Goal: Register for event/course

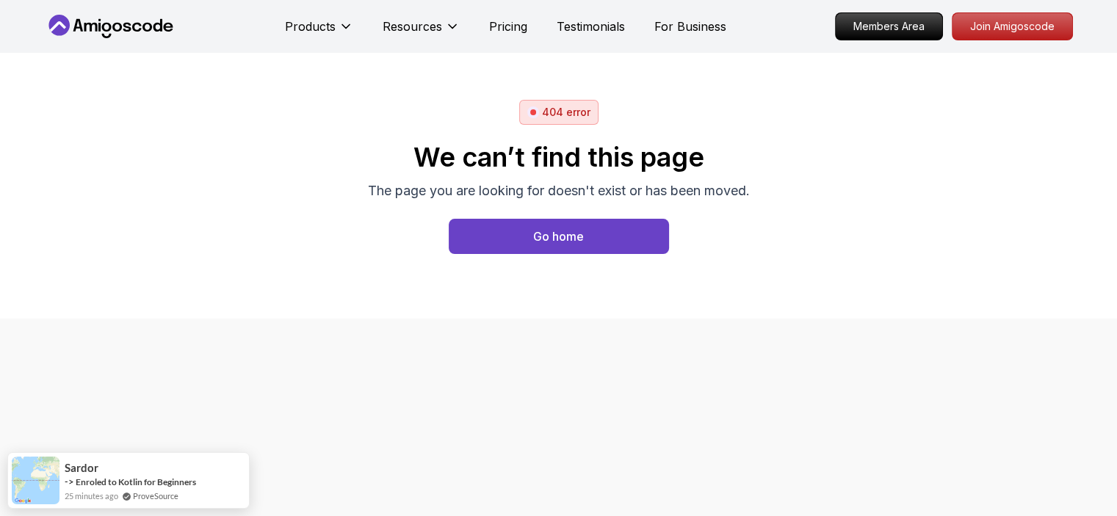
click at [370, 34] on div "Products Resources" at bounding box center [372, 26] width 175 height 29
click at [357, 29] on div "Products Resources" at bounding box center [372, 26] width 175 height 29
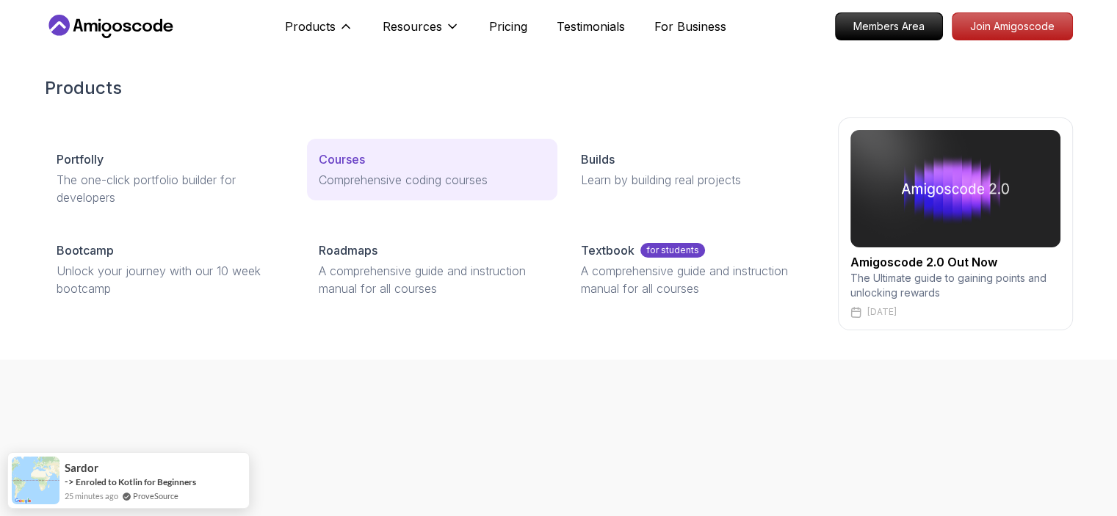
click at [395, 162] on div "Courses" at bounding box center [432, 160] width 227 height 18
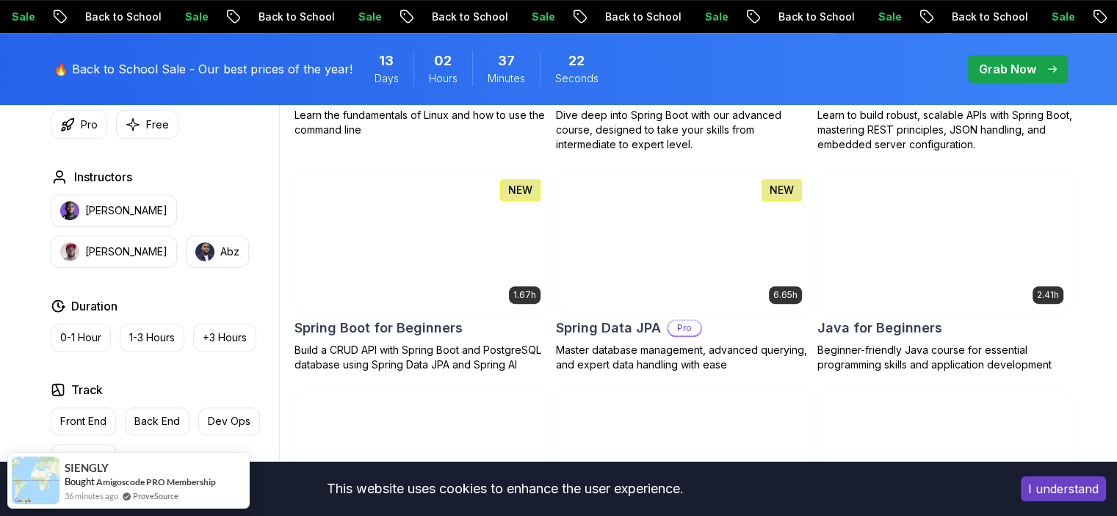
scroll to position [656, 0]
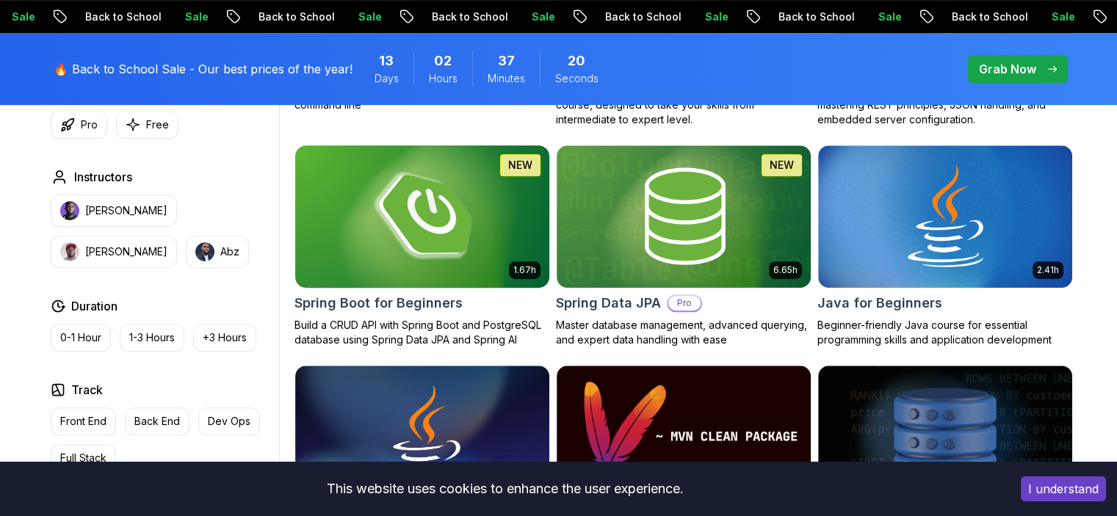
click at [534, 272] on p "1.67h" at bounding box center [524, 270] width 23 height 12
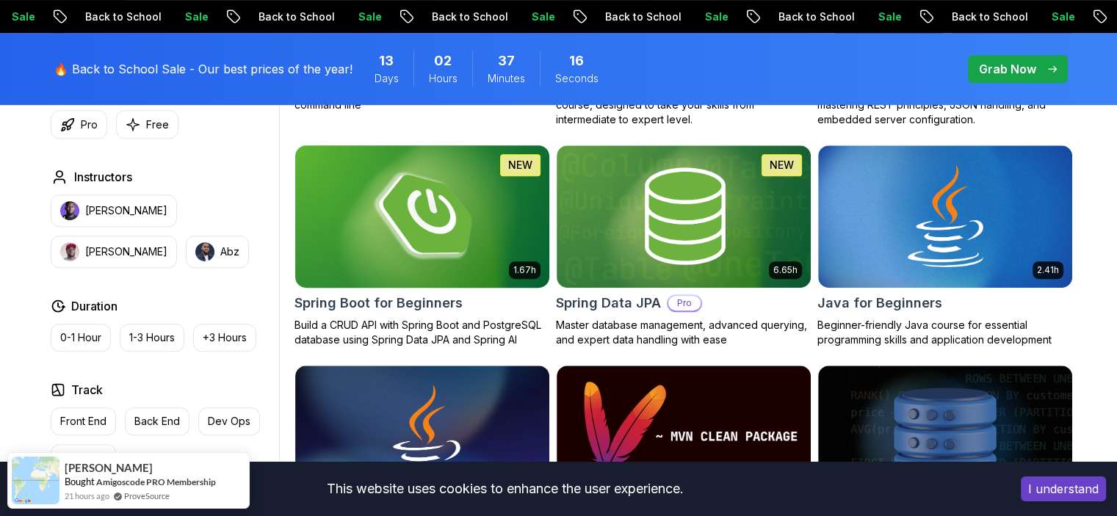
click at [446, 220] on img at bounding box center [422, 216] width 267 height 149
click at [396, 302] on h2 "Spring Boot for Beginners" at bounding box center [378, 303] width 168 height 21
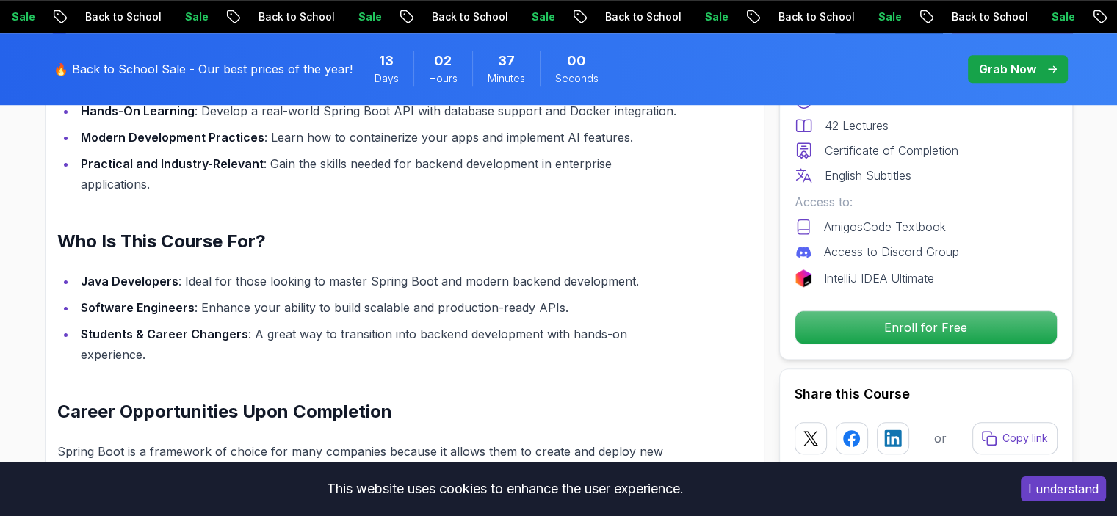
scroll to position [1157, 0]
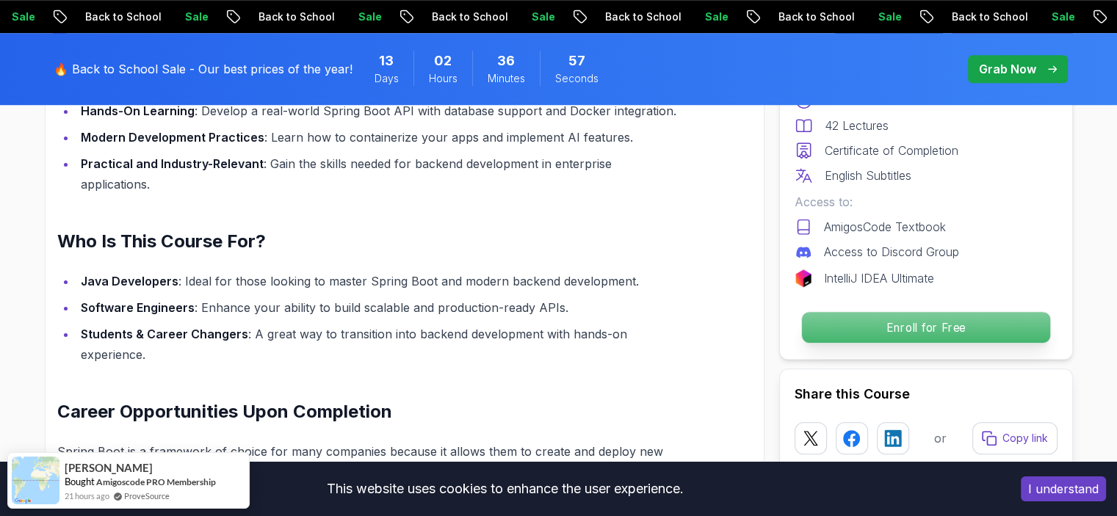
click at [942, 319] on p "Enroll for Free" at bounding box center [925, 327] width 248 height 31
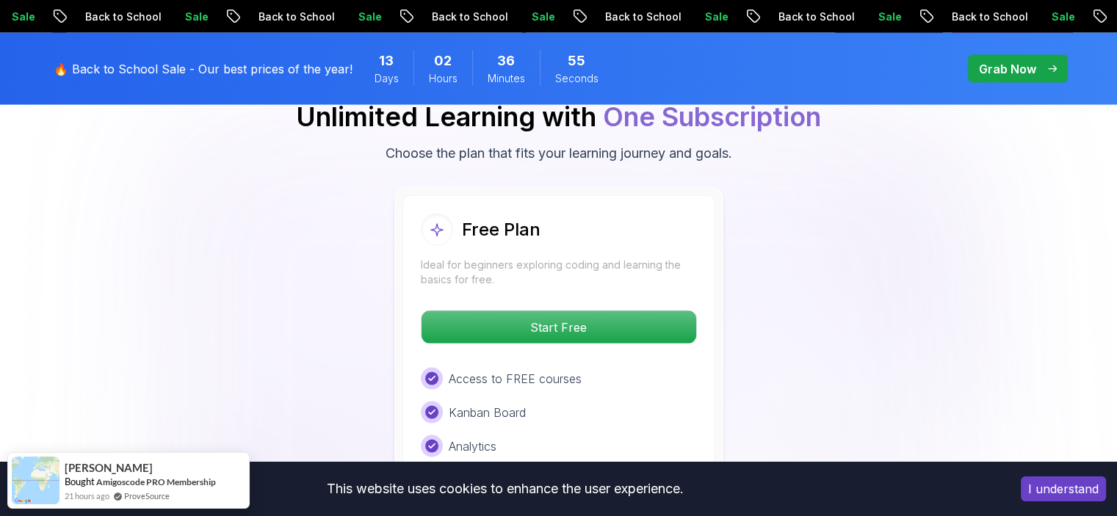
scroll to position [3037, 0]
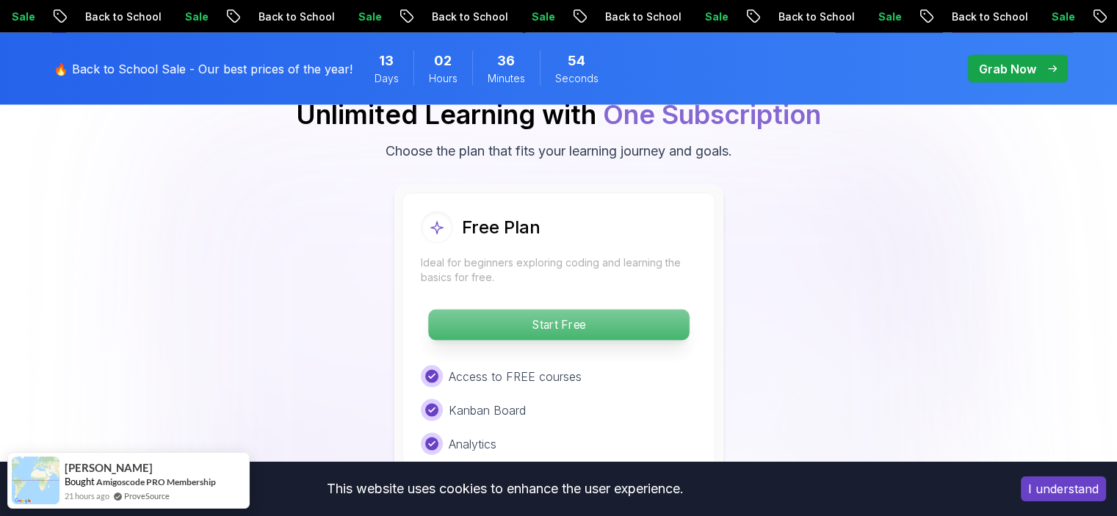
click at [603, 310] on p "Start Free" at bounding box center [558, 325] width 261 height 31
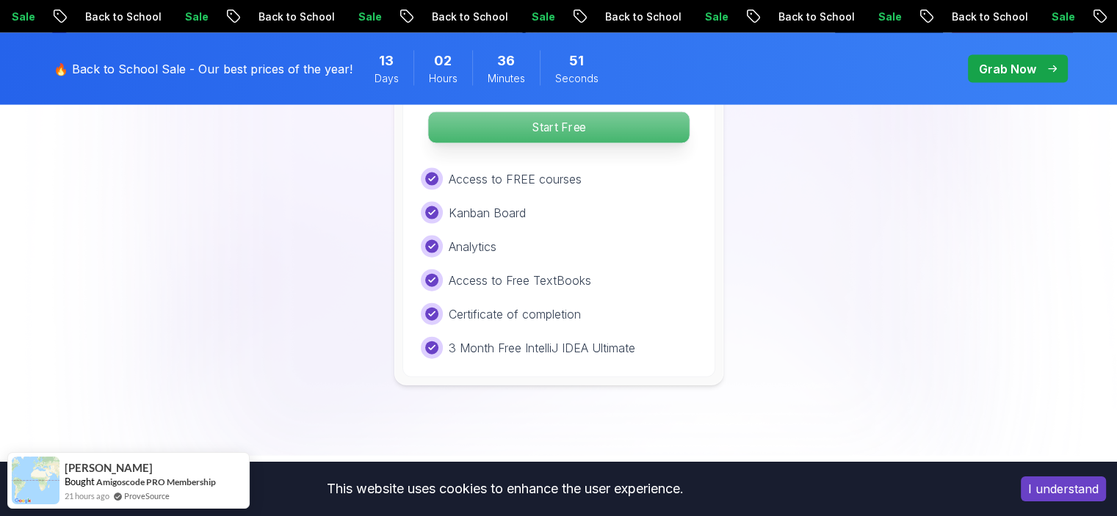
scroll to position [3235, 0]
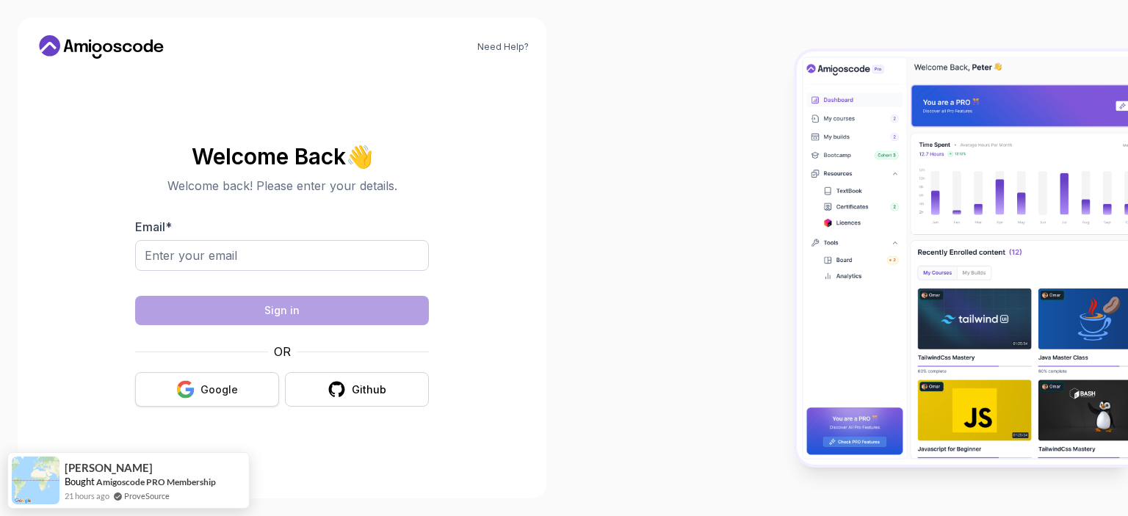
click at [191, 396] on icon "button" at bounding box center [185, 394] width 14 height 7
click at [223, 387] on div "Google" at bounding box center [218, 390] width 37 height 15
